Goal: Task Accomplishment & Management: Use online tool/utility

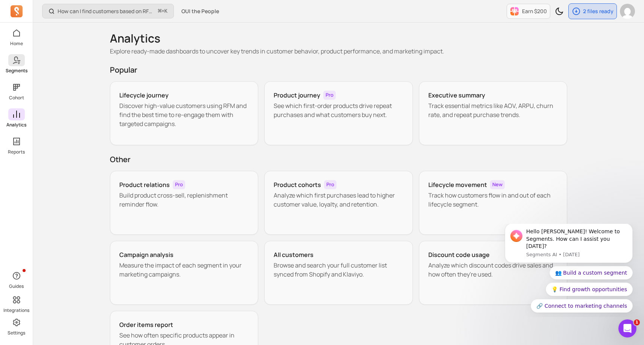
click at [21, 61] on icon at bounding box center [16, 60] width 9 height 9
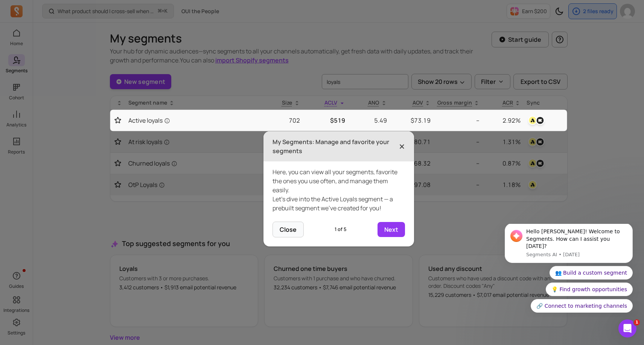
click at [402, 144] on span "×" at bounding box center [402, 146] width 6 height 17
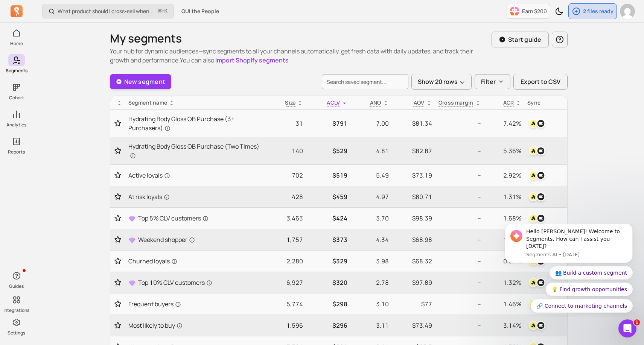
click at [138, 84] on link "New segment" at bounding box center [141, 81] width 62 height 15
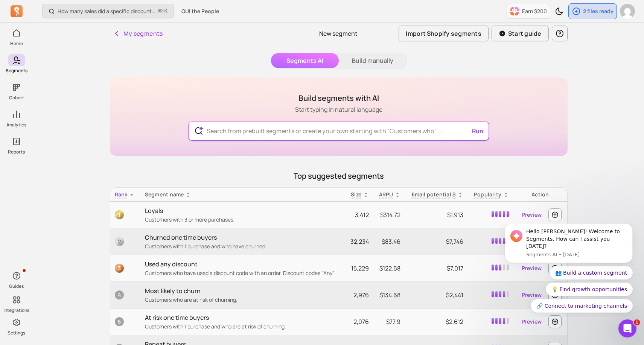
click at [244, 129] on input "text" at bounding box center [339, 131] width 276 height 18
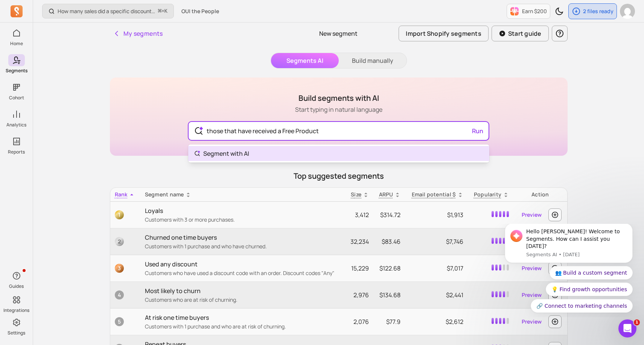
click at [245, 155] on body "Home Segments Cohort Analytics Reports Guides Integrations Settings How many sa…" at bounding box center [322, 220] width 644 height 441
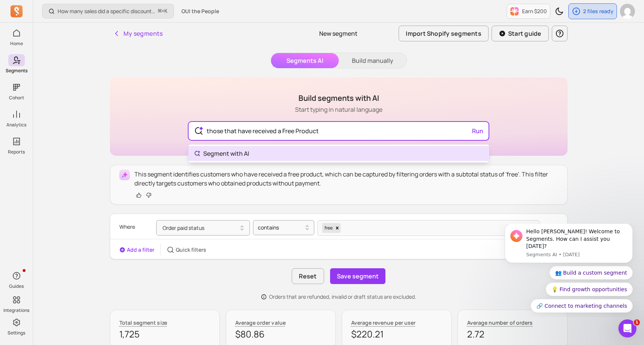
drag, startPoint x: 327, startPoint y: 130, endPoint x: 187, endPoint y: 130, distance: 139.6
click at [187, 130] on div "Build segments with AI Start typing in natural language those that have receive…" at bounding box center [339, 117] width 458 height 78
type input "TikTok orders sample"
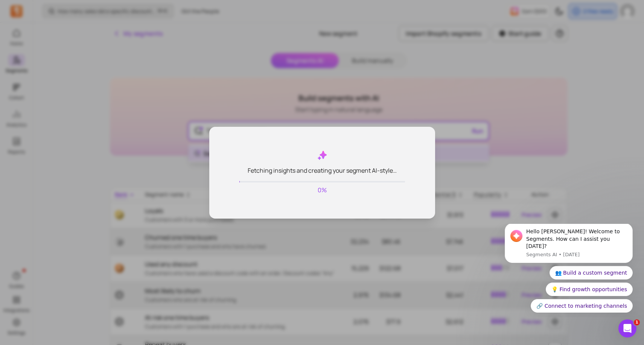
click at [239, 158] on body "Home Segments Cohort Analytics Reports Guides Integrations Settings How many sa…" at bounding box center [322, 220] width 644 height 441
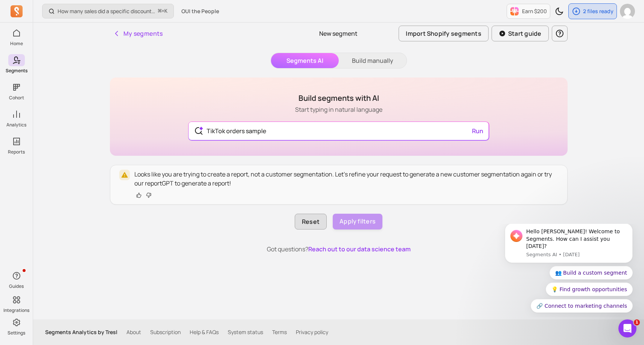
click at [322, 224] on button "Reset" at bounding box center [311, 222] width 32 height 16
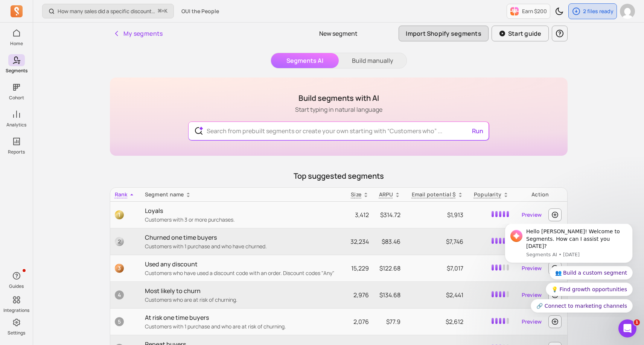
click at [453, 29] on button "Import Shopify segments" at bounding box center [443, 34] width 90 height 16
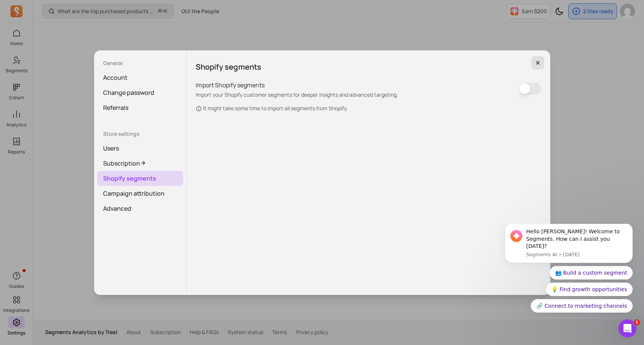
click at [538, 63] on icon "button" at bounding box center [538, 63] width 4 height 4
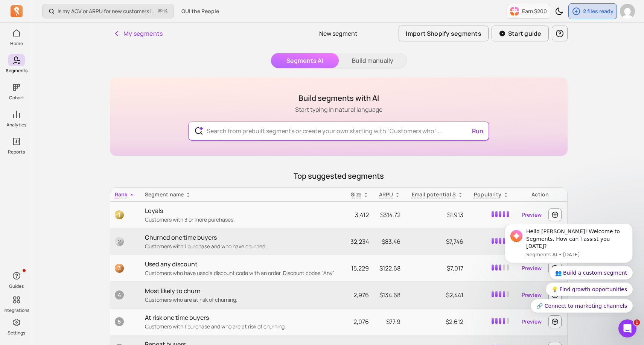
click at [246, 134] on input "text" at bounding box center [339, 131] width 276 height 18
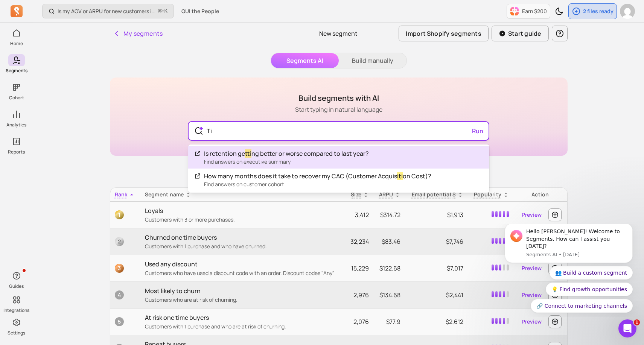
type input "T"
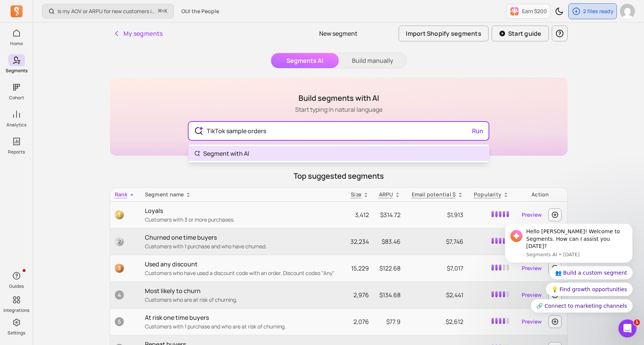
click at [248, 154] on body "Home Segments Cohort Analytics Reports Guides Integrations Settings Is my AOV o…" at bounding box center [322, 220] width 644 height 441
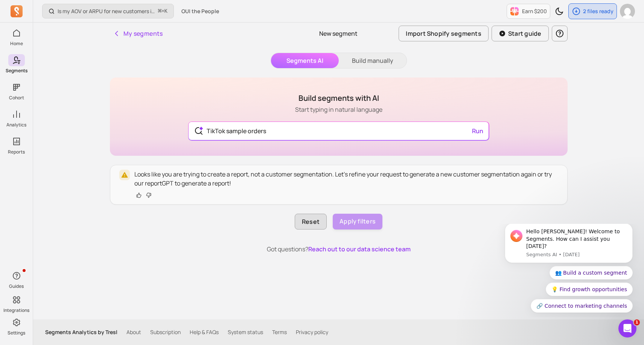
click at [302, 227] on button "Reset" at bounding box center [311, 222] width 32 height 16
type input "TikTok sample orders"
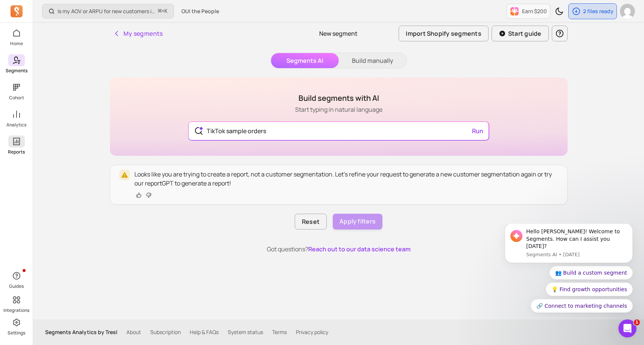
click at [12, 148] on link "Reports" at bounding box center [16, 145] width 33 height 20
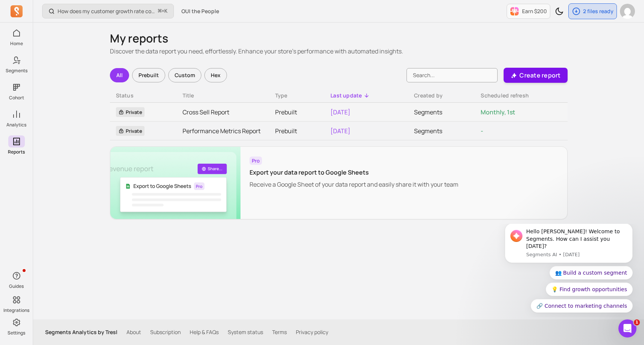
click at [539, 77] on p "Create report" at bounding box center [539, 75] width 41 height 9
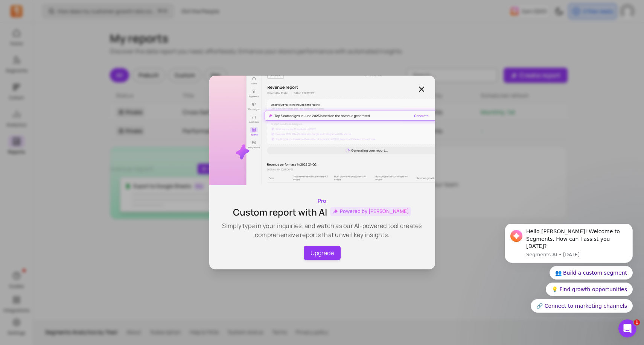
click at [423, 86] on icon "button" at bounding box center [421, 89] width 9 height 9
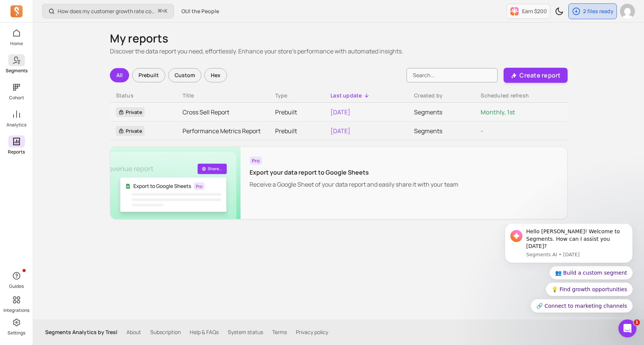
click at [10, 61] on span at bounding box center [16, 60] width 17 height 12
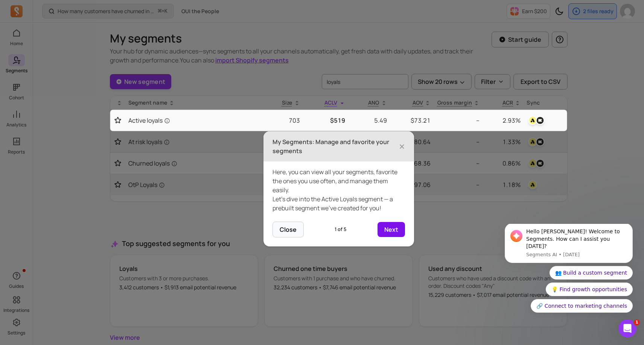
click at [392, 228] on button "Next" at bounding box center [390, 229] width 27 height 15
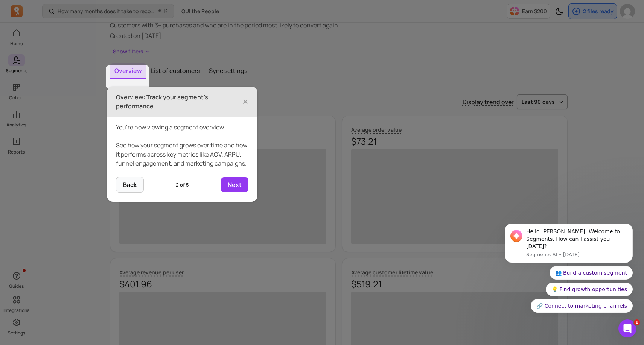
scroll to position [52, 0]
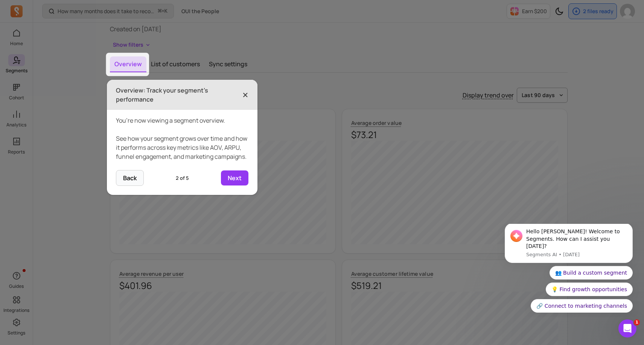
click at [243, 98] on span "×" at bounding box center [245, 95] width 6 height 17
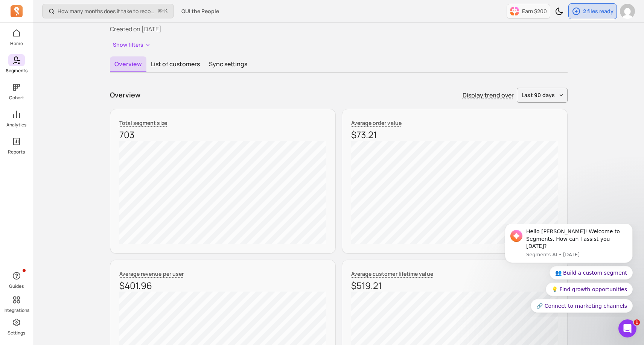
click at [19, 61] on icon at bounding box center [16, 60] width 9 height 9
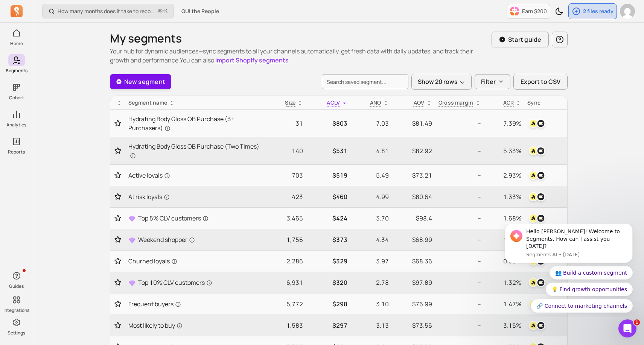
click at [153, 82] on link "New segment" at bounding box center [141, 81] width 62 height 15
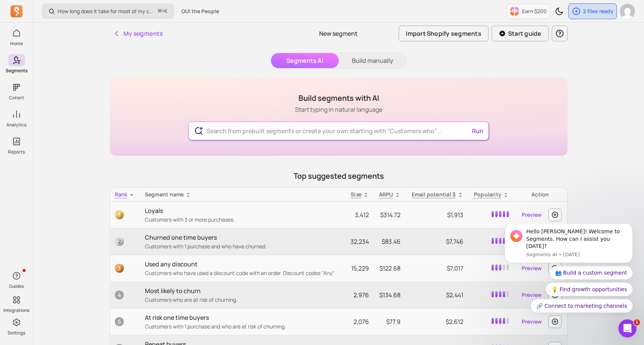
click at [283, 130] on input "text" at bounding box center [339, 131] width 276 height 18
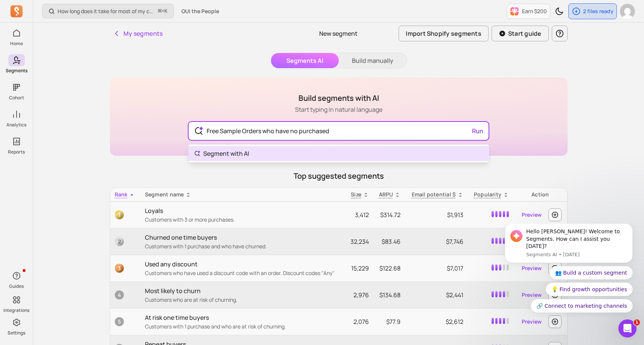
type input "Free Sample Orders who have no purchased"
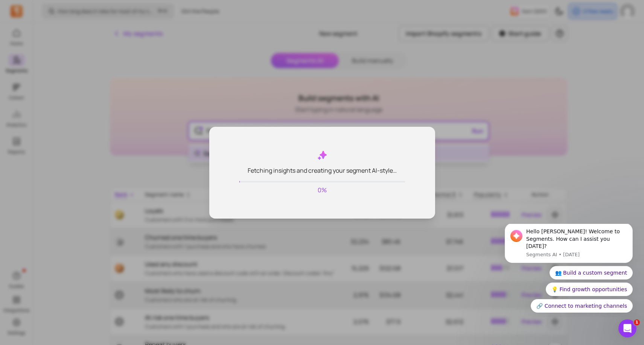
click at [248, 153] on body "Home Segments Cohort Analytics Reports Guides Integrations Settings How long do…" at bounding box center [322, 220] width 644 height 441
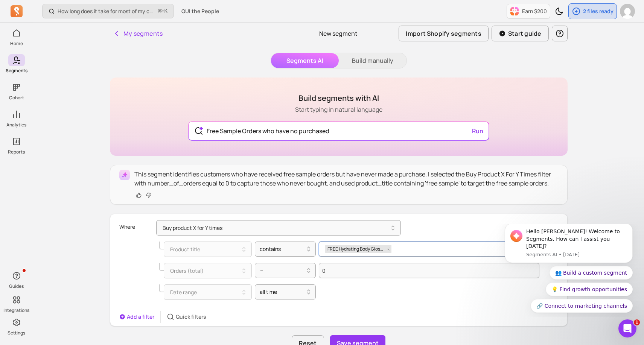
click at [440, 252] on div "FREE Hydrating Body Gloss ORANGE BLOSSOM Deluxe Sample" at bounding box center [422, 248] width 195 height 11
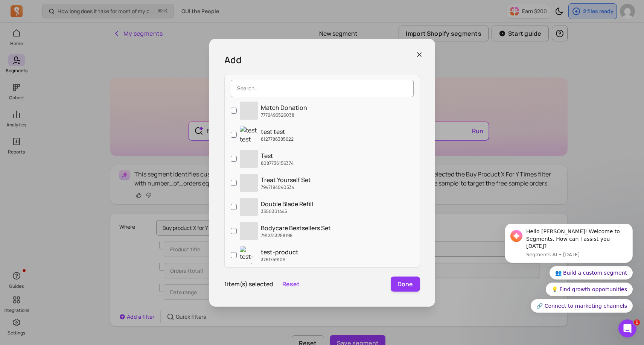
click at [315, 89] on input "search" at bounding box center [322, 88] width 183 height 17
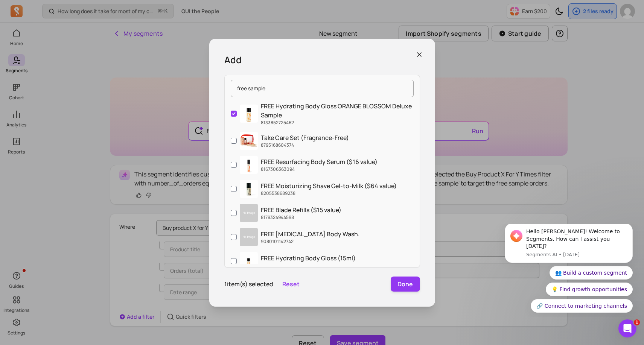
type input "free sample"
click at [415, 55] on icon "button" at bounding box center [419, 55] width 8 height 8
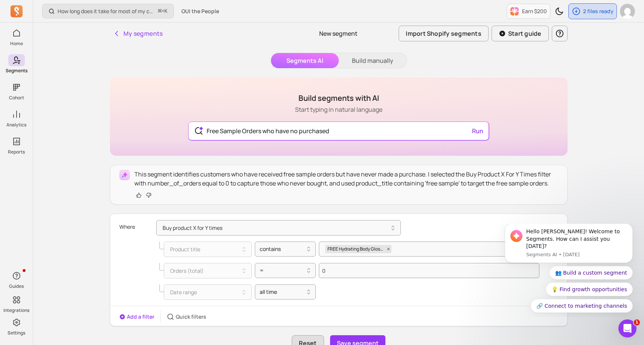
click at [311, 342] on button "Reset" at bounding box center [308, 343] width 32 height 16
type input "Free Sample Orders who have no purchased"
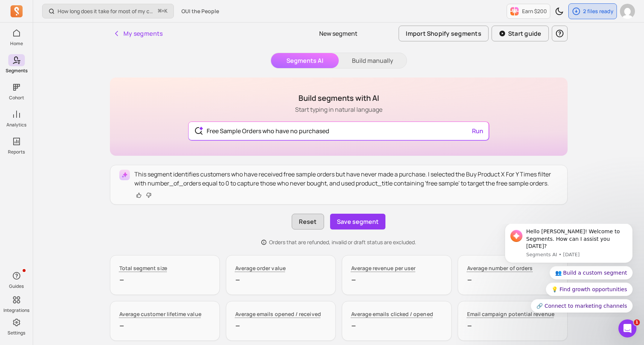
click at [309, 219] on button "Reset" at bounding box center [308, 222] width 32 height 16
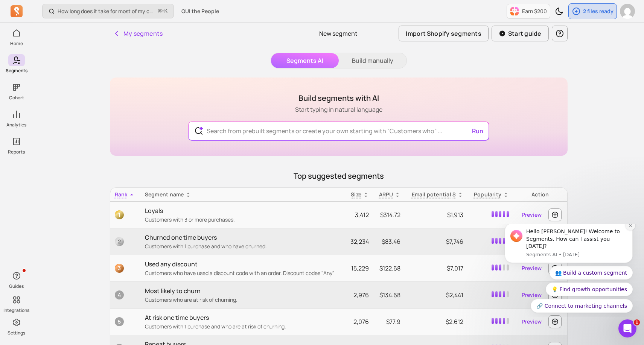
click at [629, 230] on button "Dismiss notification" at bounding box center [630, 226] width 10 height 10
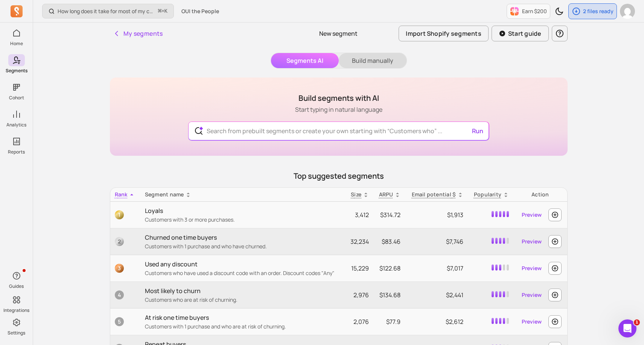
click at [366, 59] on button "Build manually" at bounding box center [373, 60] width 68 height 15
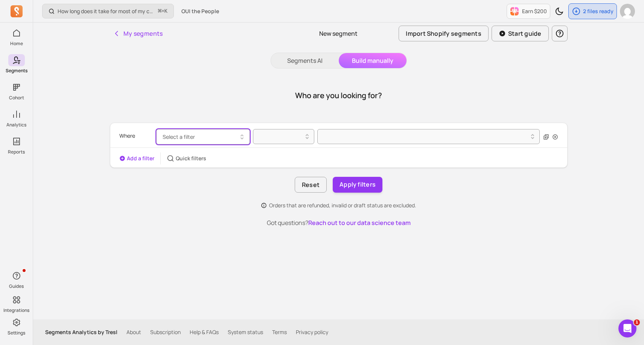
click at [228, 136] on button "Select a filter" at bounding box center [203, 136] width 94 height 15
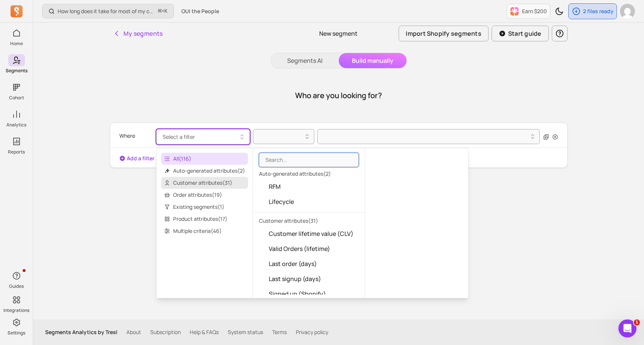
click at [195, 181] on span "Customer attributes ( 31 )" at bounding box center [204, 183] width 87 height 12
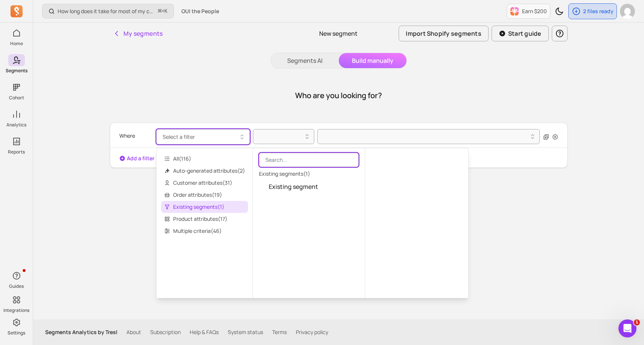
click at [294, 163] on input "search" at bounding box center [309, 160] width 100 height 14
click at [200, 197] on span "Order attributes ( 19 )" at bounding box center [204, 195] width 87 height 12
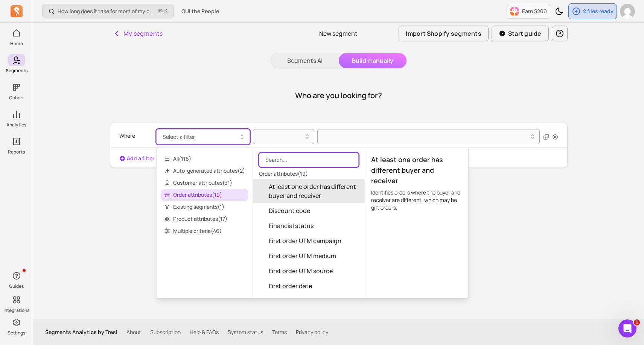
click at [294, 162] on input "search" at bounding box center [309, 160] width 100 height 14
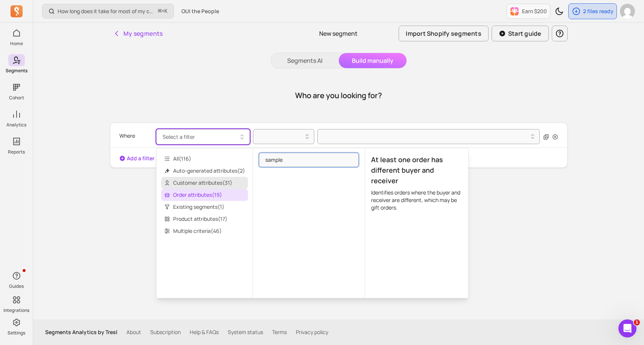
click at [190, 183] on span "Customer attributes ( 31 )" at bounding box center [204, 183] width 87 height 12
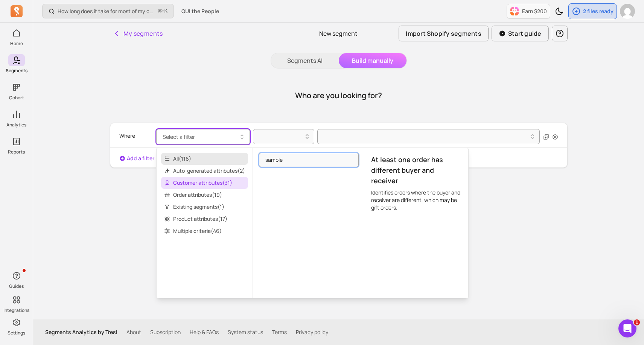
click at [188, 159] on span "All ( 116 )" at bounding box center [204, 159] width 87 height 12
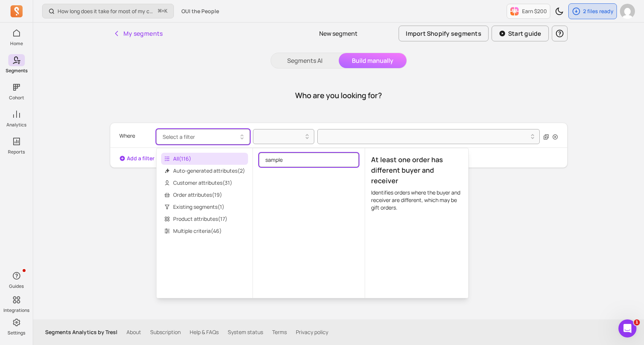
click at [300, 163] on input "sample" at bounding box center [309, 160] width 100 height 14
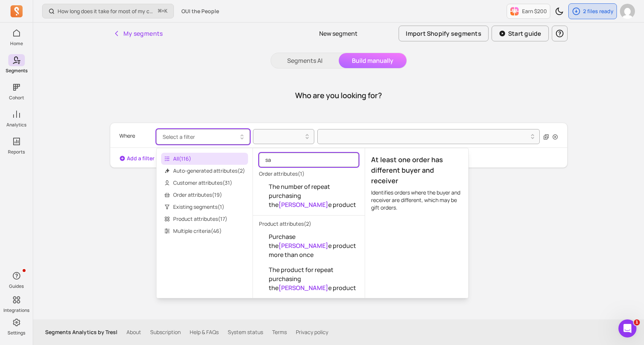
type input "s"
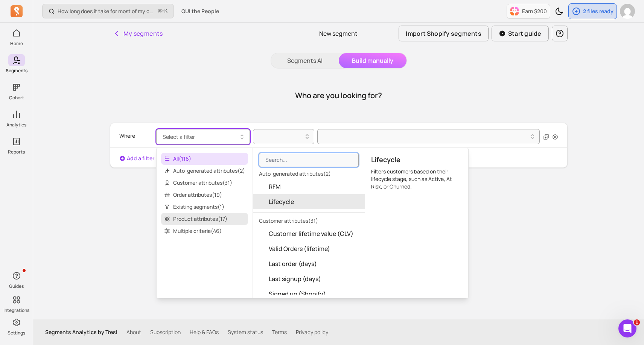
click at [217, 221] on span "Product attributes ( 17 )" at bounding box center [204, 219] width 87 height 12
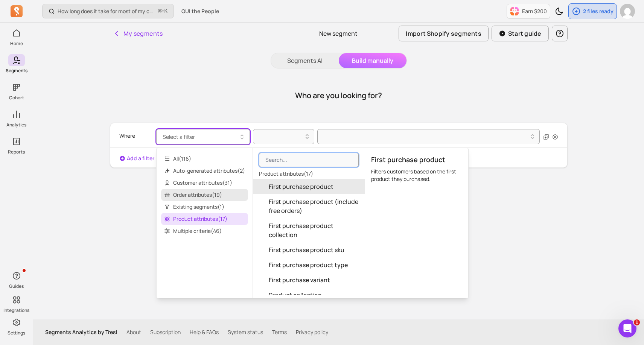
click at [204, 196] on span "Order attributes ( 19 )" at bounding box center [204, 195] width 87 height 12
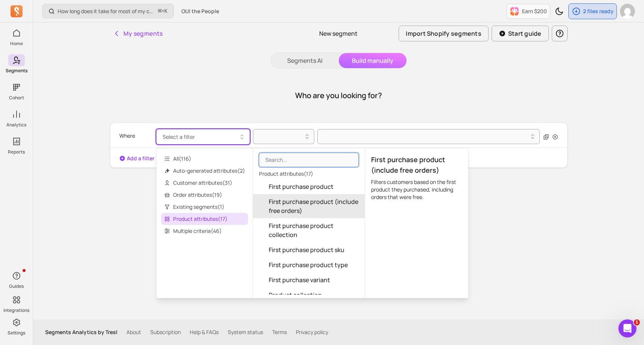
click at [205, 217] on span "Product attributes ( 17 )" at bounding box center [204, 219] width 87 height 12
click at [201, 198] on span "Order attributes ( 19 )" at bounding box center [204, 195] width 87 height 12
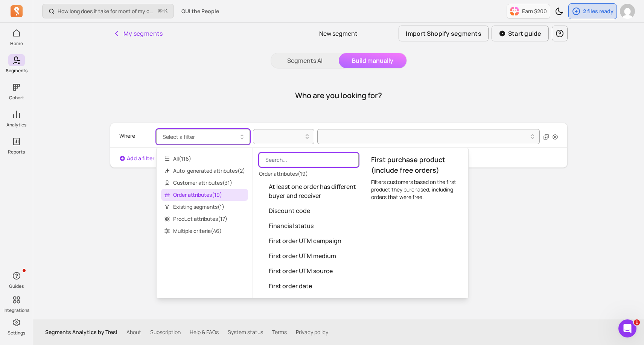
click at [299, 160] on input "search" at bounding box center [309, 160] width 100 height 14
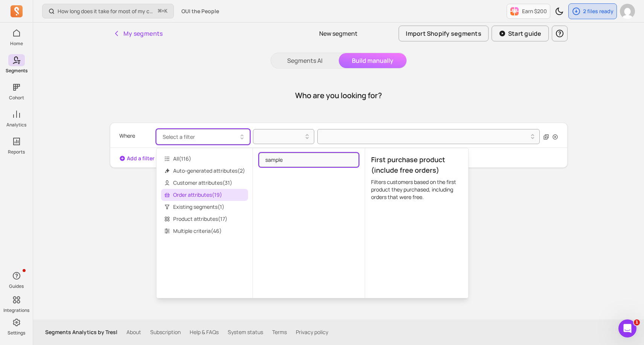
type input "sample"
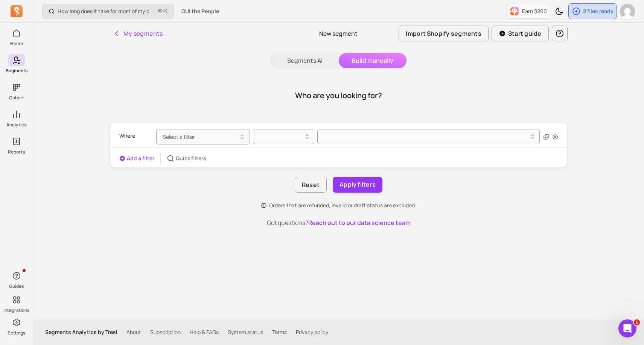
click at [427, 102] on div "Who are you looking for?" at bounding box center [339, 96] width 458 height 36
click at [494, 194] on div "Where Select a filter Add a filter Quick filters Reset Apply filters Orders tha…" at bounding box center [339, 166] width 458 height 87
click at [619, 333] on div "Open Intercom Messenger" at bounding box center [626, 327] width 25 height 25
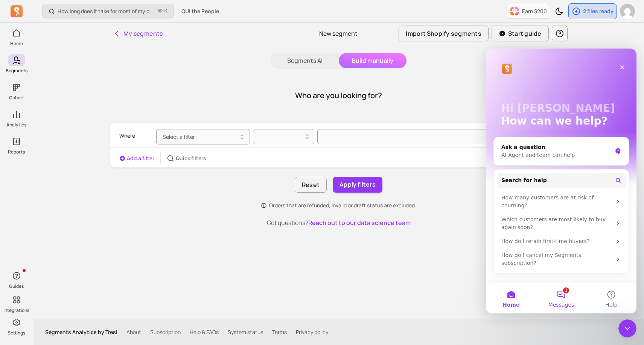
click at [563, 298] on button "1 Messages" at bounding box center [561, 298] width 50 height 30
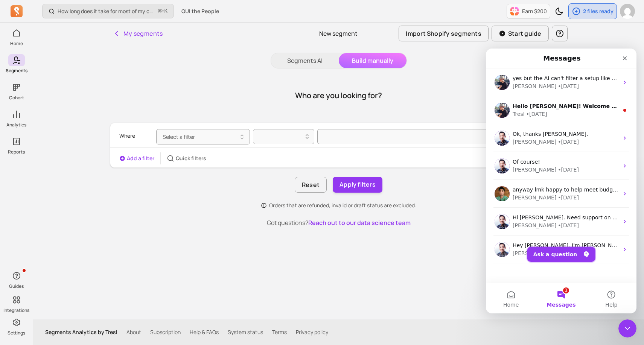
click at [562, 254] on button "Ask a question" at bounding box center [561, 254] width 68 height 15
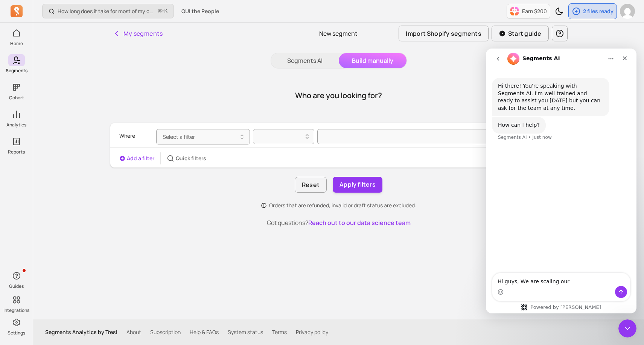
drag, startPoint x: 571, startPoint y: 280, endPoint x: 525, endPoint y: 281, distance: 45.9
click at [525, 281] on textarea "Hi guys, We are scaling our" at bounding box center [561, 279] width 138 height 13
click at [572, 284] on textarea "Hi guys, over the past few months we have given away free samples on TikTok." at bounding box center [561, 276] width 138 height 20
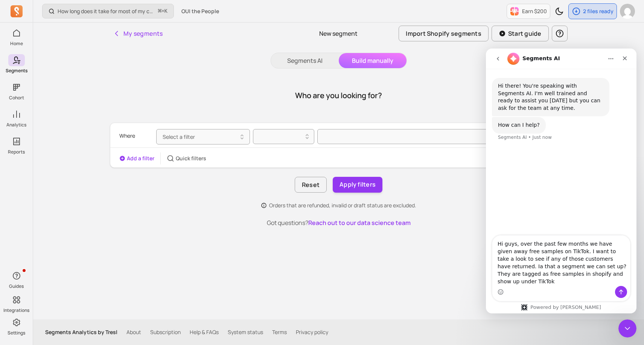
type textarea "Hi guys, over the past few months we have given away free samples on TikTok. I …"
click at [620, 290] on icon "Send a message…" at bounding box center [621, 292] width 4 height 5
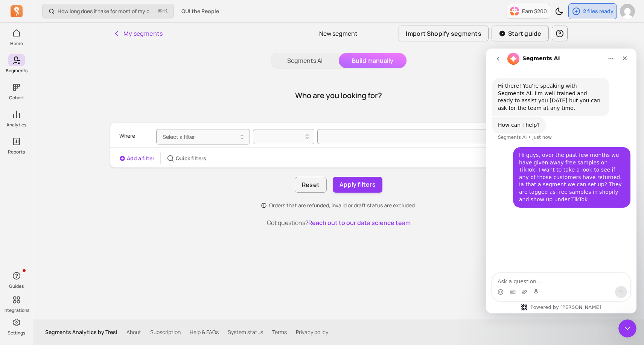
click at [499, 57] on icon "go back" at bounding box center [498, 59] width 6 height 6
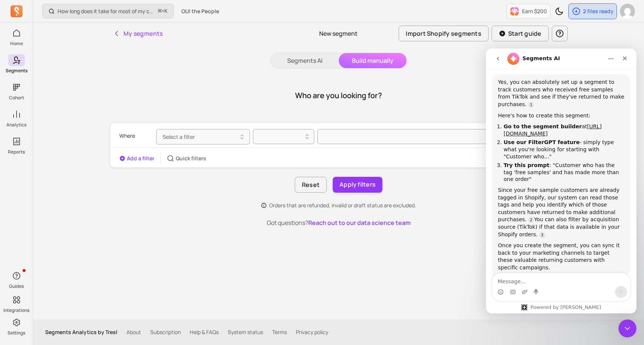
scroll to position [132, 0]
drag, startPoint x: 549, startPoint y: 150, endPoint x: 611, endPoint y: 155, distance: 61.9
click at [611, 161] on li "Try this prompt : "Customer who has the tag 'free samples' and has made more th…" at bounding box center [563, 171] width 121 height 21
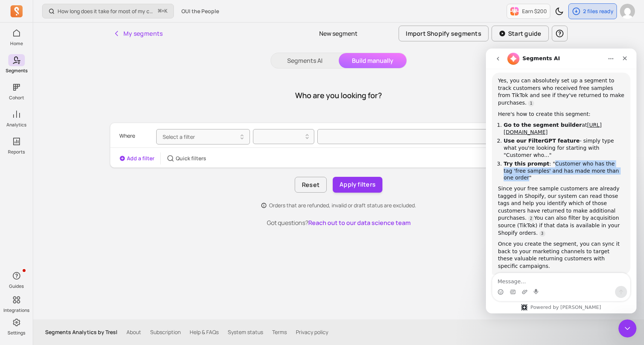
copy li "Customer who has the tag 'free samples' and has made more than one order"
click at [310, 64] on button "Segments AI" at bounding box center [305, 60] width 68 height 15
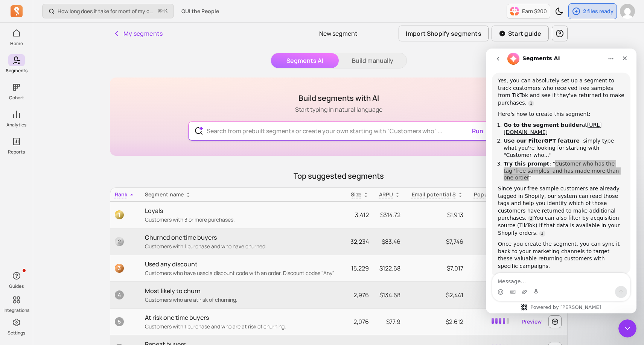
click at [283, 129] on input "text" at bounding box center [339, 131] width 276 height 18
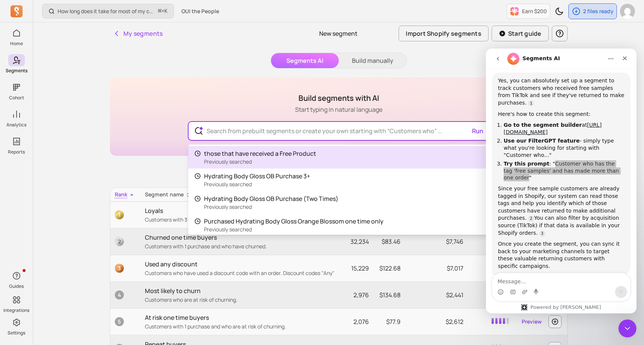
paste input "Customer who has the tag 'free samples' and has made more than one order"
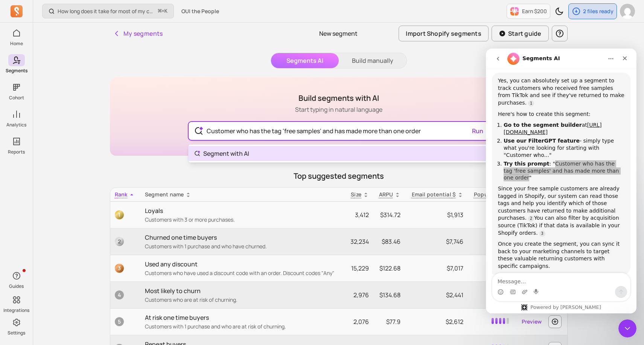
click at [473, 130] on input "Customer who has the tag 'free samples' and has made more than one order" at bounding box center [339, 131] width 276 height 18
click at [476, 131] on input "Customer who has the tag 'free samples' and has made more than one order" at bounding box center [339, 131] width 276 height 18
click at [631, 323] on div "Close Intercom Messenger" at bounding box center [626, 327] width 18 height 18
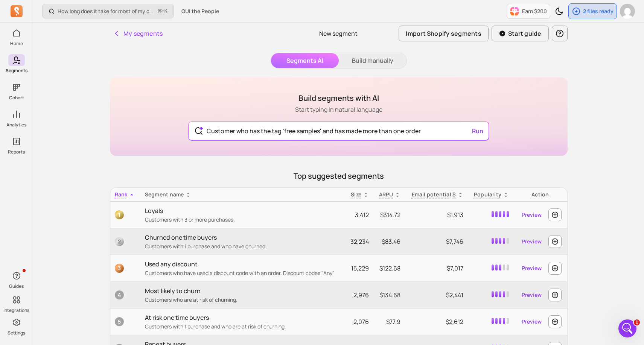
scroll to position [132, 0]
click at [478, 134] on button "Run" at bounding box center [477, 130] width 17 height 15
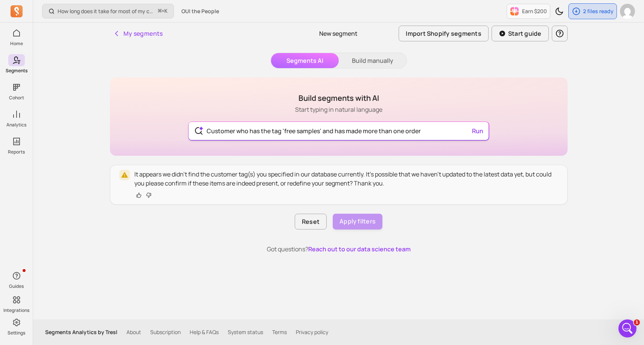
click at [319, 129] on input "Customer who has the tag 'free samples' and has made more than one order" at bounding box center [339, 131] width 276 height 18
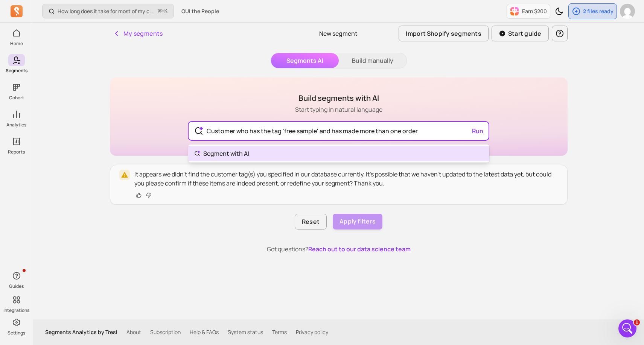
click at [431, 153] on body "Home Segments Cohort Analytics Reports Guides Integrations Settings How long do…" at bounding box center [322, 172] width 644 height 345
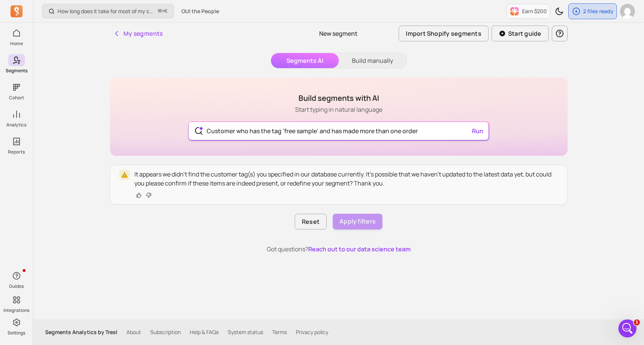
click at [284, 130] on input "Customer who has the tag 'free sample' and has made more than one order" at bounding box center [339, 131] width 276 height 18
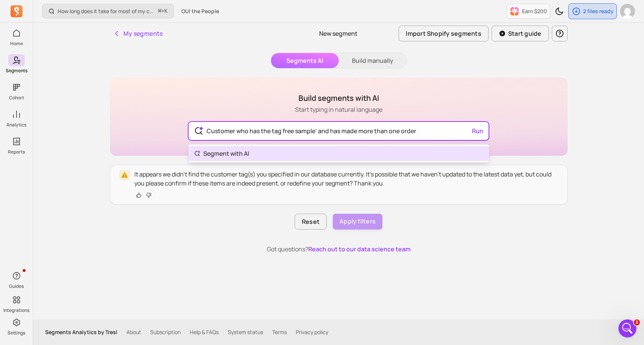
click at [316, 130] on input "Customer who has the tag free sample' and has made more than one order" at bounding box center [339, 131] width 276 height 18
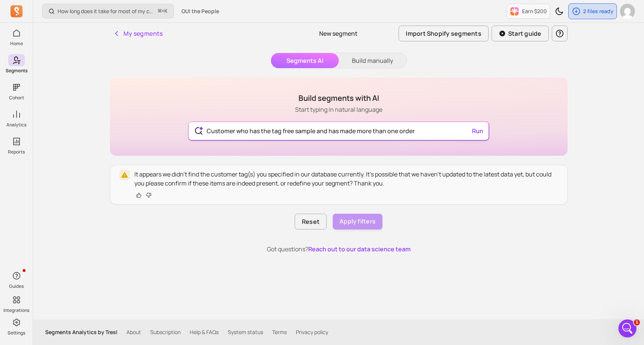
click at [478, 131] on div "Customer who has the tag free sample and has made more than one order Run" at bounding box center [339, 131] width 300 height 18
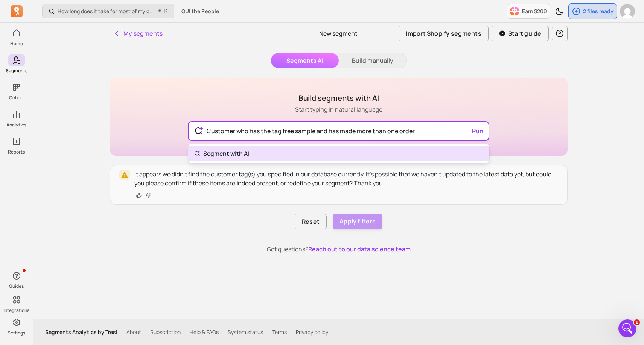
drag, startPoint x: 420, startPoint y: 133, endPoint x: 319, endPoint y: 129, distance: 100.5
click at [319, 129] on input "Customer who has the tag free sample and has made more than one order" at bounding box center [339, 131] width 276 height 18
type input "Customer who has the tag free sample"
click at [408, 244] on div "Build segments with AI Start typing in natural language Customer who has the ta…" at bounding box center [339, 166] width 458 height 176
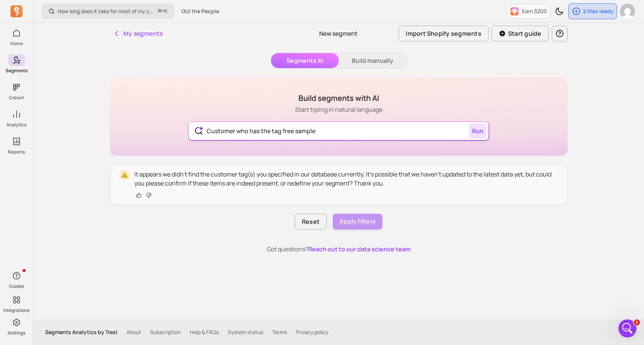
click at [479, 130] on button "Run" at bounding box center [477, 130] width 17 height 15
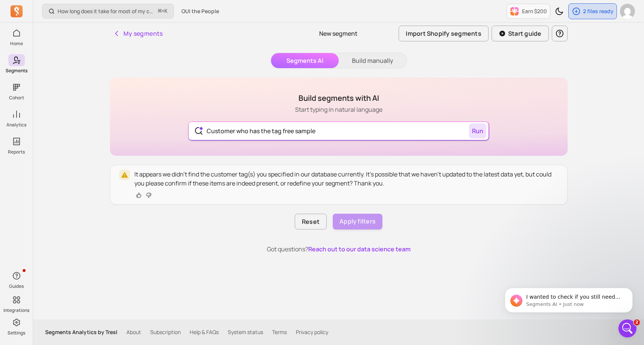
scroll to position [201, 0]
